Goal: Share content: Share content

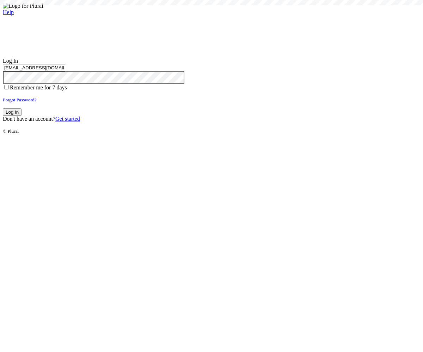
type input "test-1757085059-3@civiceagle.com"
click at [21, 116] on button "Log In" at bounding box center [12, 111] width 19 height 7
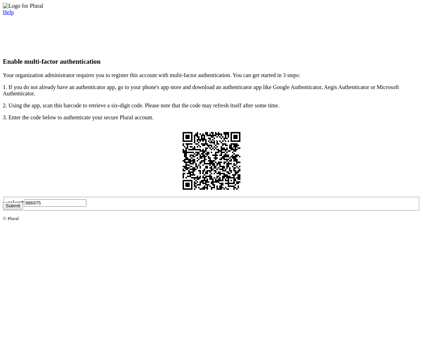
type input "986975"
click at [23, 210] on button "Submit" at bounding box center [13, 205] width 20 height 7
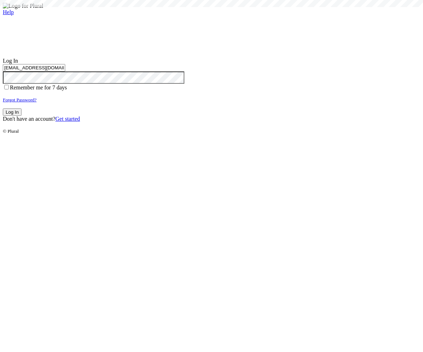
type input "test-1757085059-3@civiceagle.com"
click at [21, 116] on button "Log In" at bounding box center [12, 111] width 19 height 7
click at [37, 102] on small "Forgot Password?" at bounding box center [20, 99] width 34 height 5
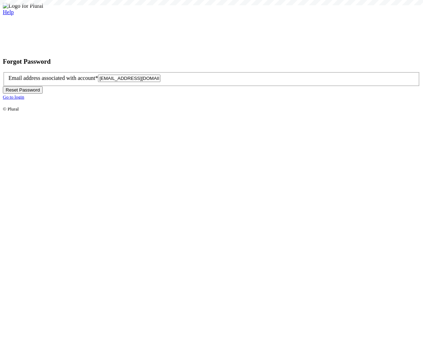
click at [43, 94] on button "Reset Password" at bounding box center [23, 89] width 40 height 7
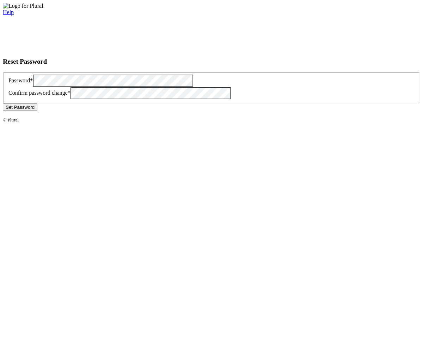
click at [37, 111] on button "Set Password" at bounding box center [20, 107] width 35 height 7
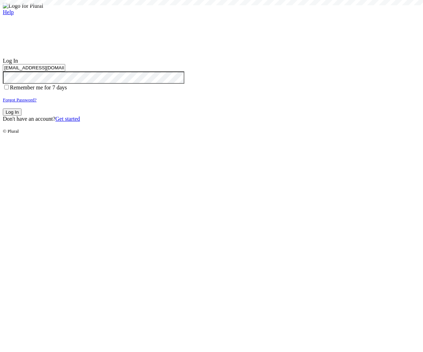
type input "test-1757085064-6@civiceagle.com"
click at [21, 116] on button "Log In" at bounding box center [12, 111] width 19 height 7
type input "[EMAIL_ADDRESS][DOMAIN_NAME]"
click at [21, 116] on button "Log In" at bounding box center [12, 111] width 19 height 7
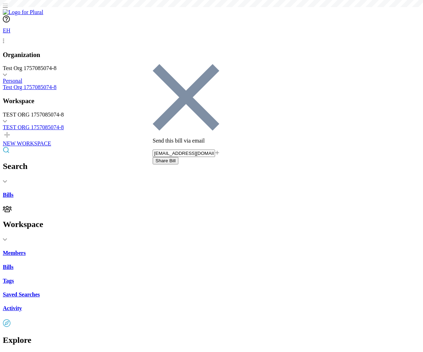
type input "[EMAIL_ADDRESS][DOMAIN_NAME]"
click at [178, 157] on button "Share Bill" at bounding box center [166, 160] width 26 height 7
